Goal: Navigation & Orientation: Find specific page/section

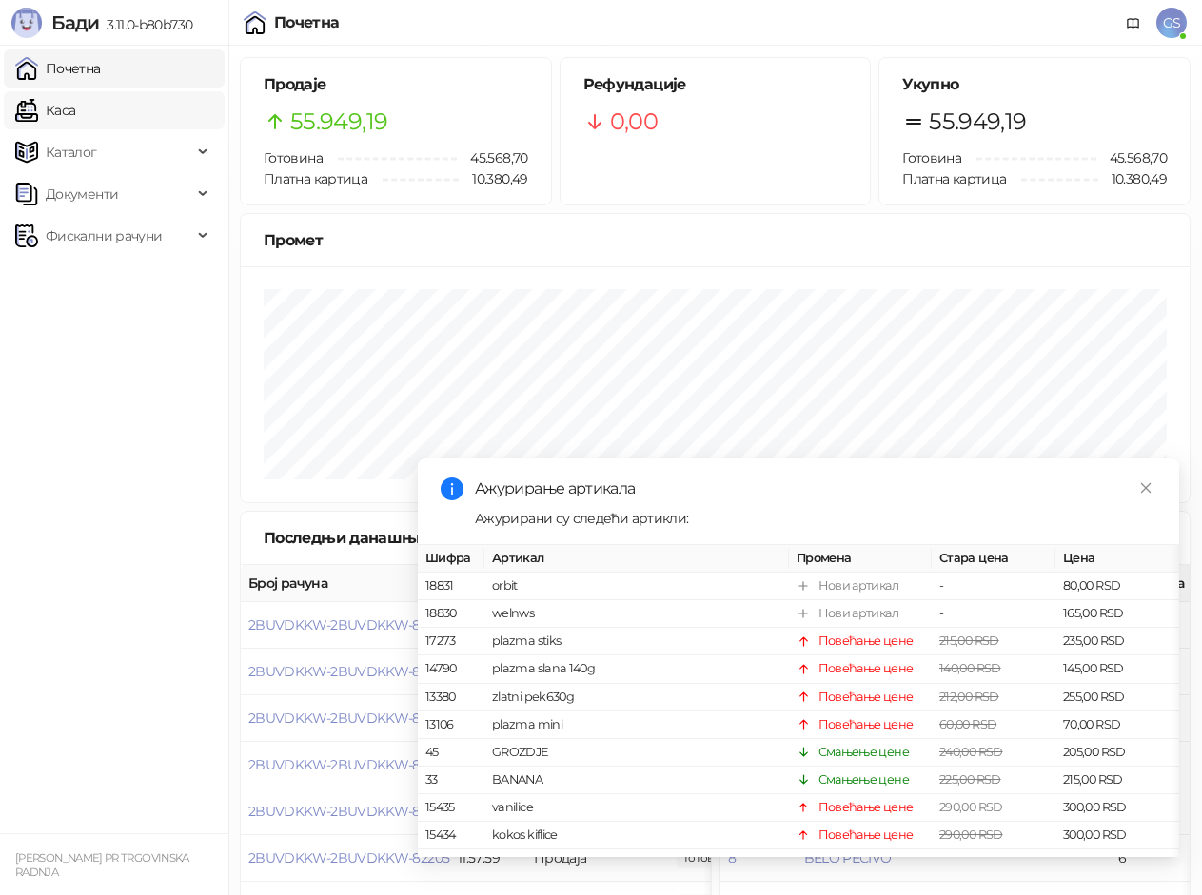
click at [68, 100] on link "Каса" at bounding box center [45, 110] width 60 height 38
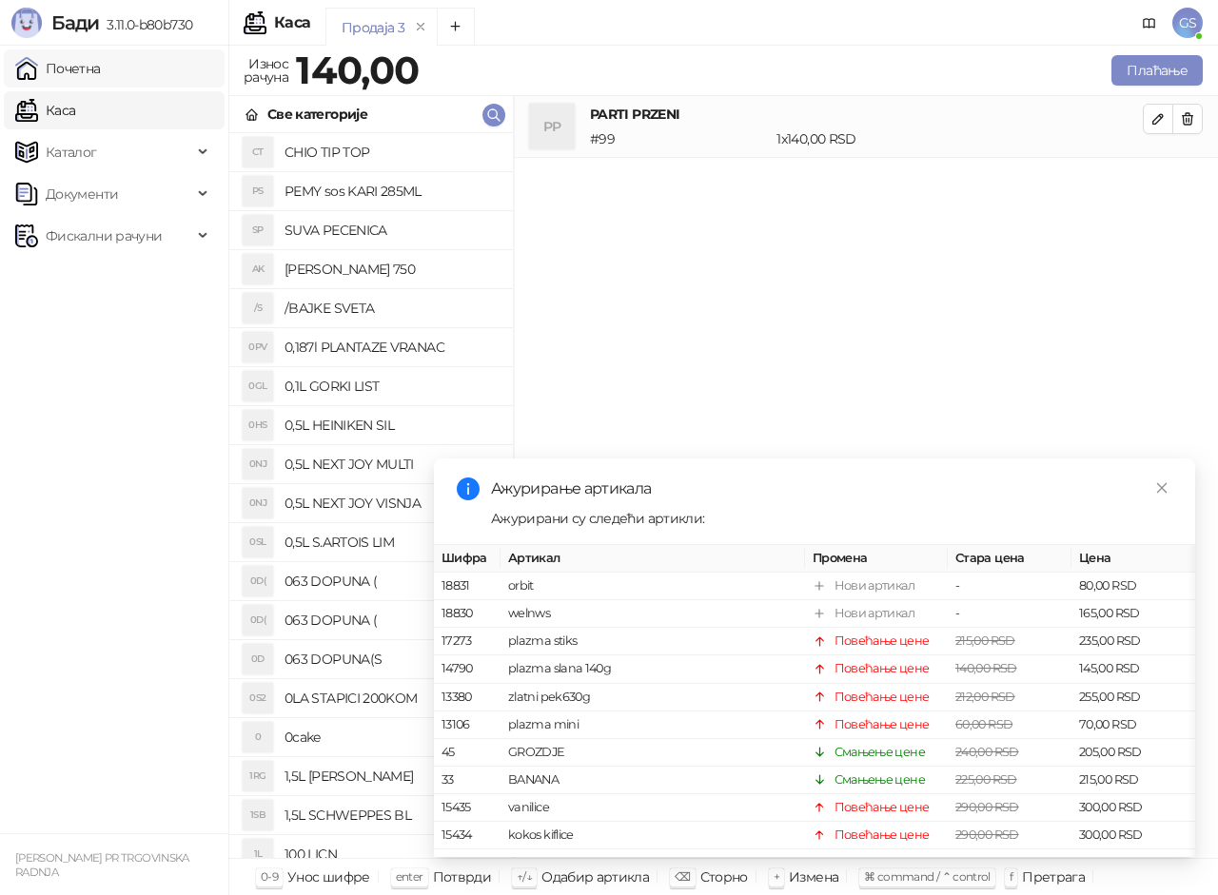
click at [70, 65] on link "Почетна" at bounding box center [58, 68] width 86 height 38
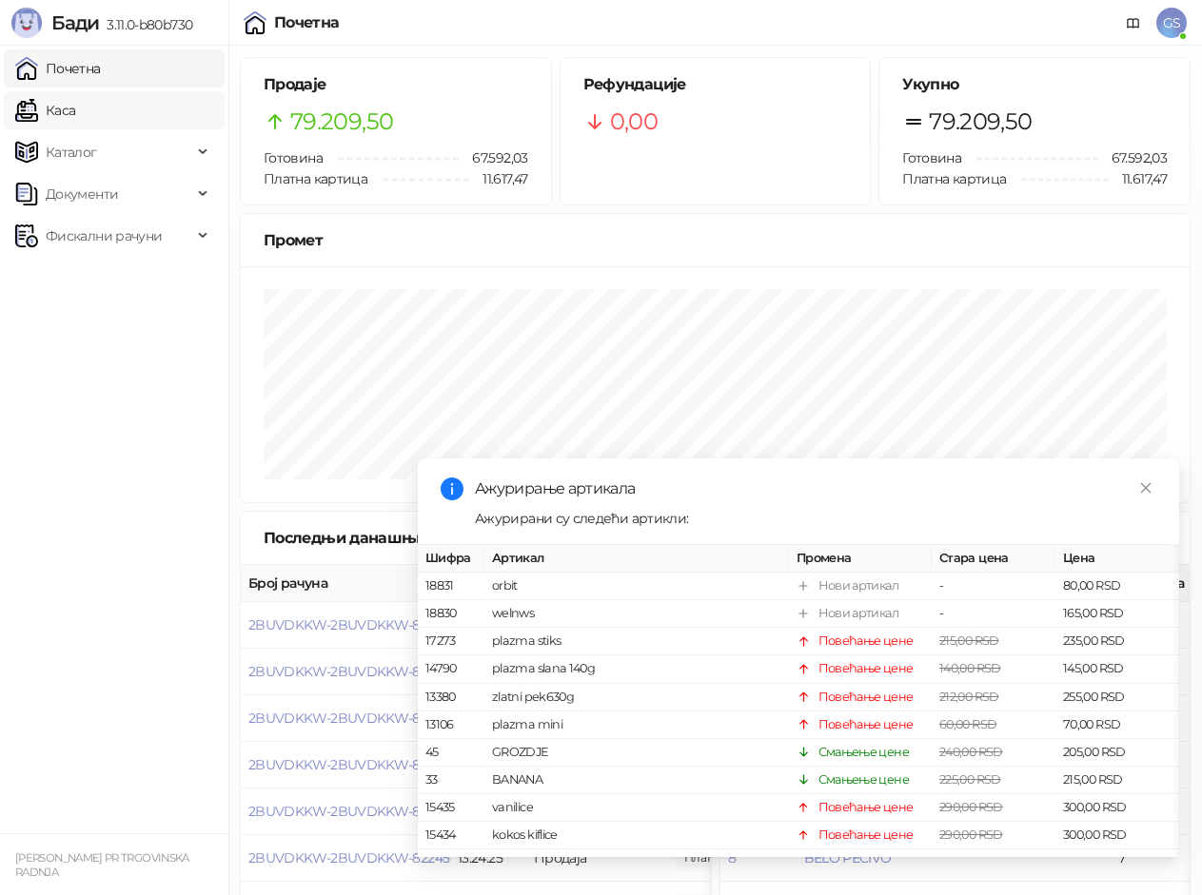
click at [75, 110] on link "Каса" at bounding box center [45, 110] width 60 height 38
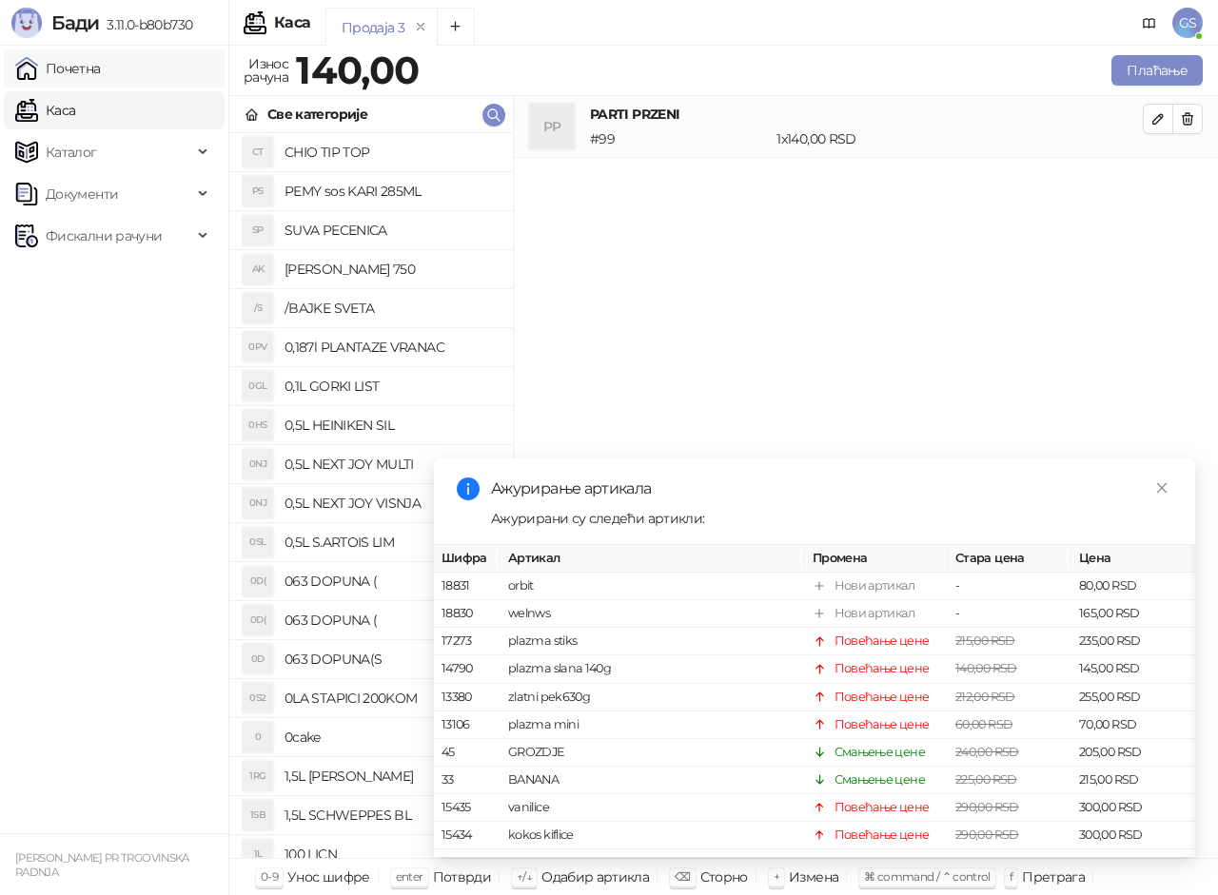
click at [94, 73] on link "Почетна" at bounding box center [58, 68] width 86 height 38
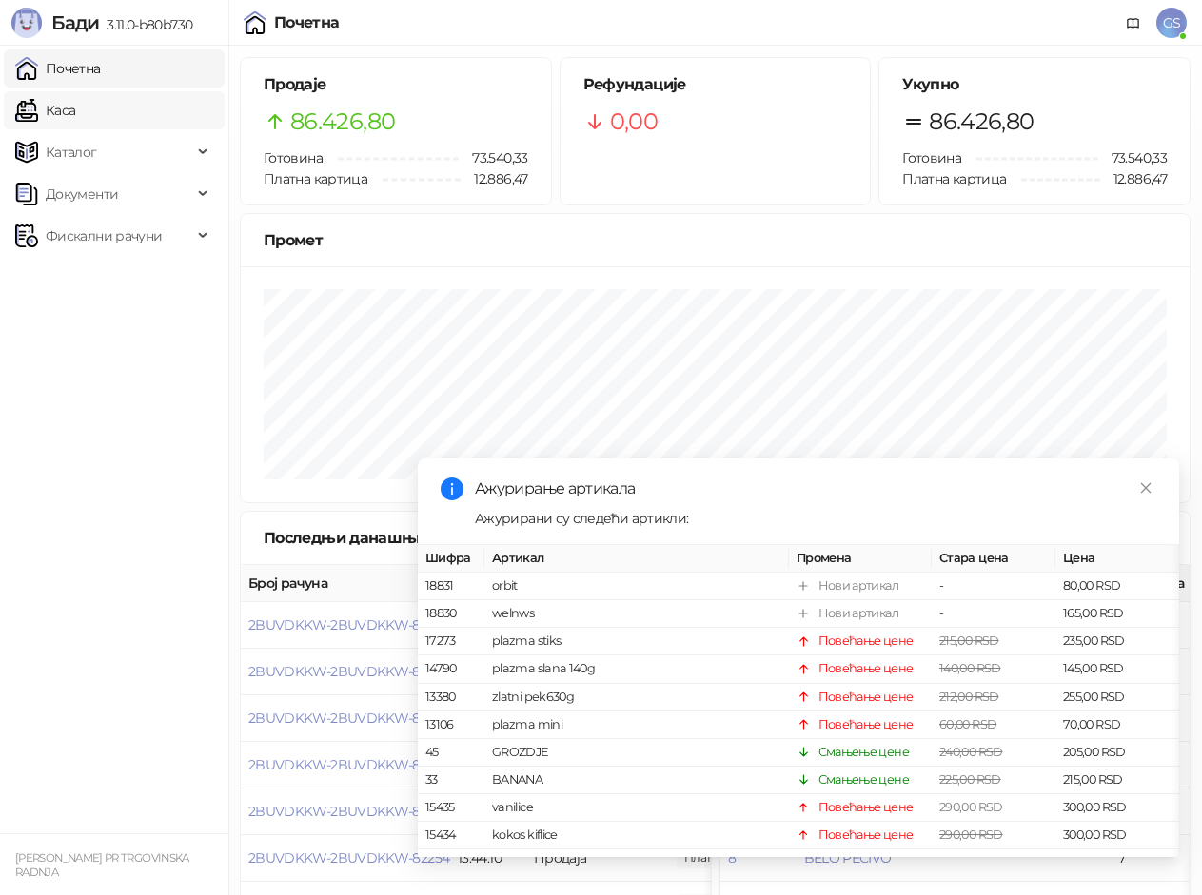
click at [75, 105] on link "Каса" at bounding box center [45, 110] width 60 height 38
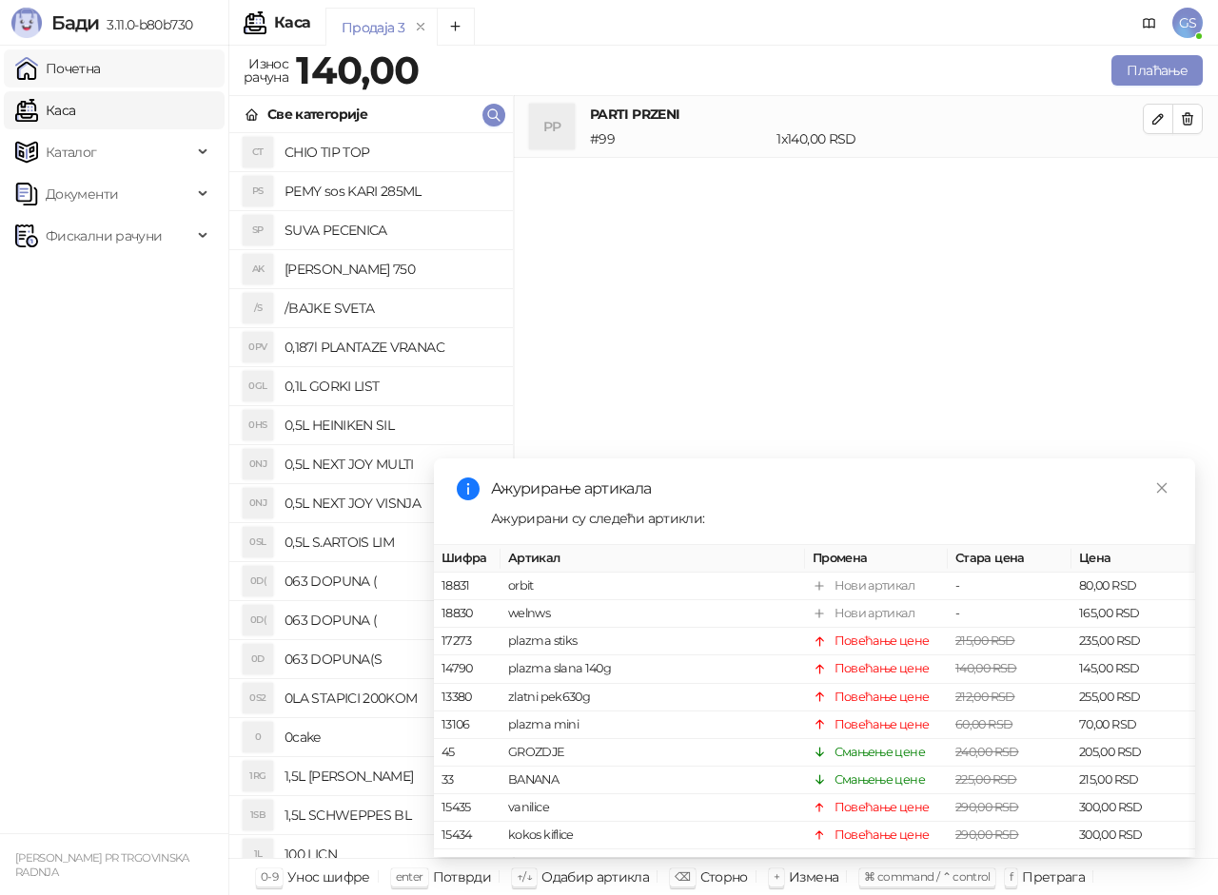
click at [98, 69] on link "Почетна" at bounding box center [58, 68] width 86 height 38
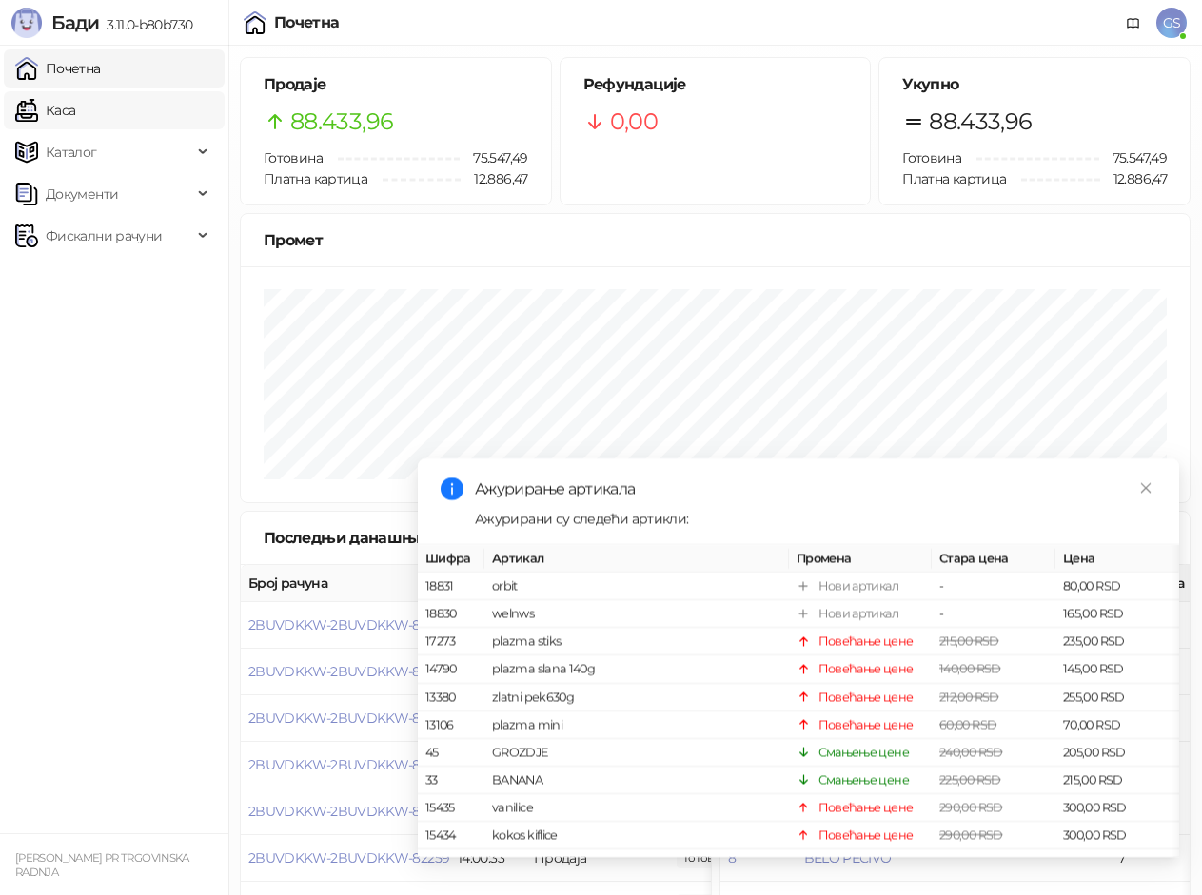
click at [75, 112] on link "Каса" at bounding box center [45, 110] width 60 height 38
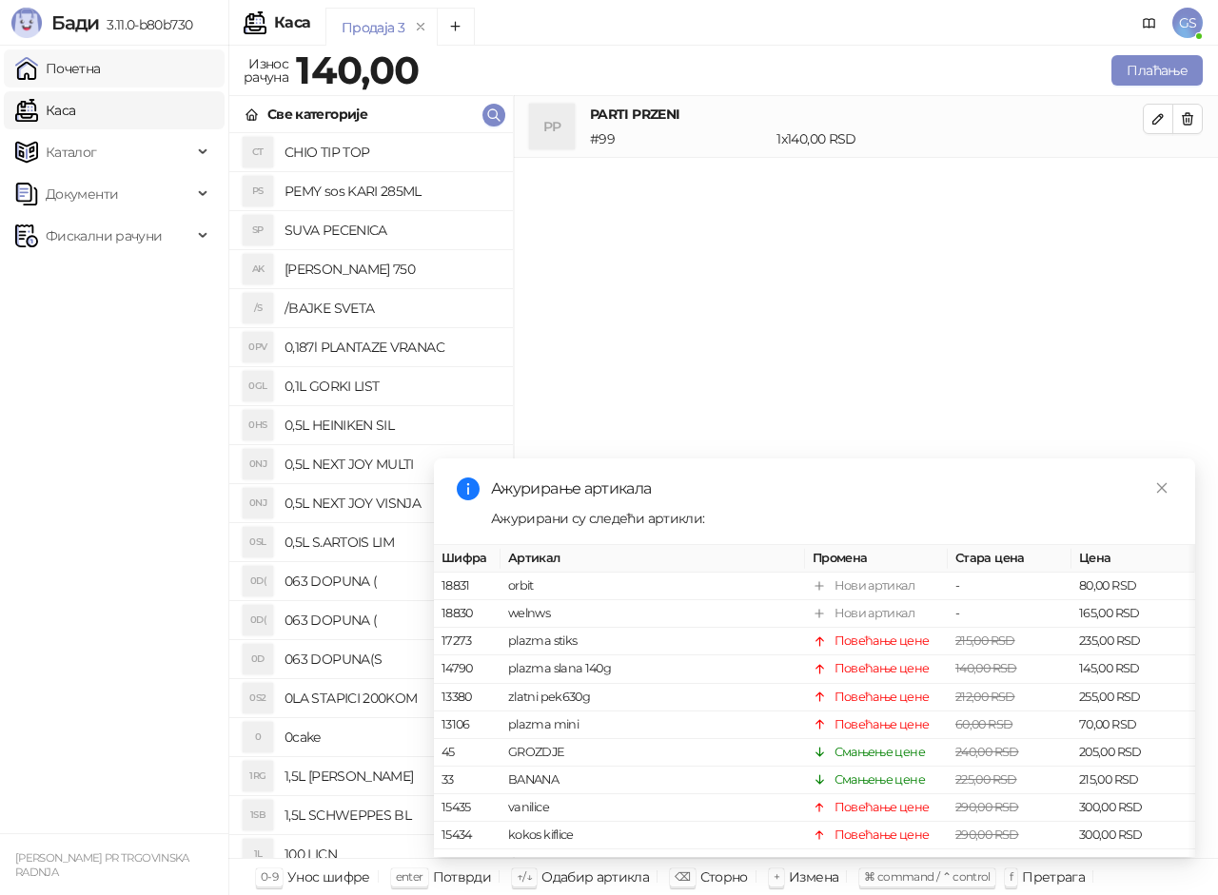
click at [101, 73] on link "Почетна" at bounding box center [58, 68] width 86 height 38
